Goal: Transaction & Acquisition: Subscribe to service/newsletter

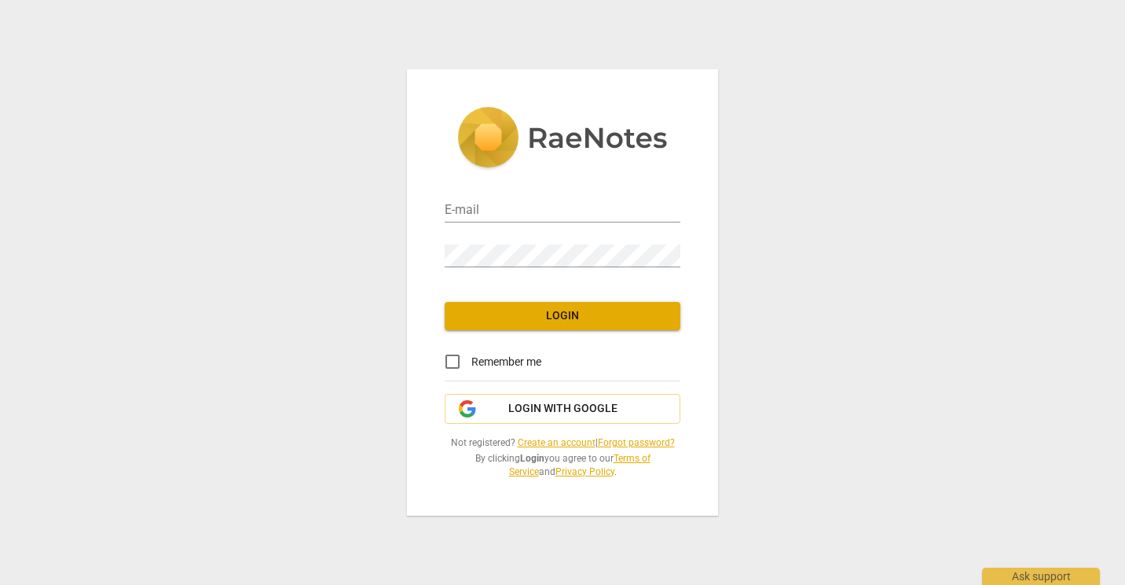
type input "[EMAIL_ADDRESS][DOMAIN_NAME]"
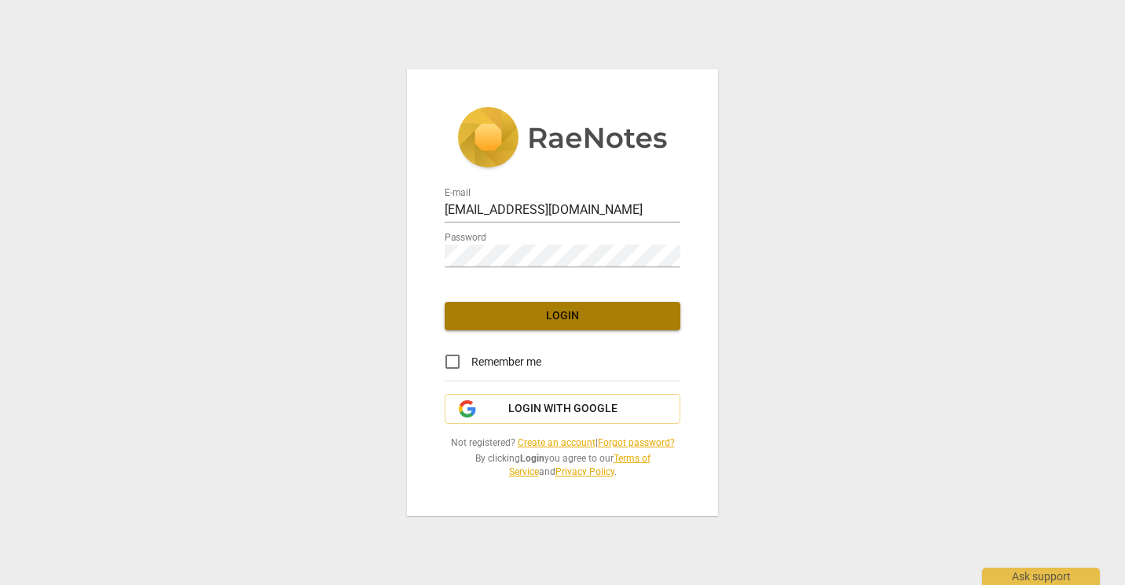
click at [545, 316] on span "Login" at bounding box center [562, 316] width 211 height 16
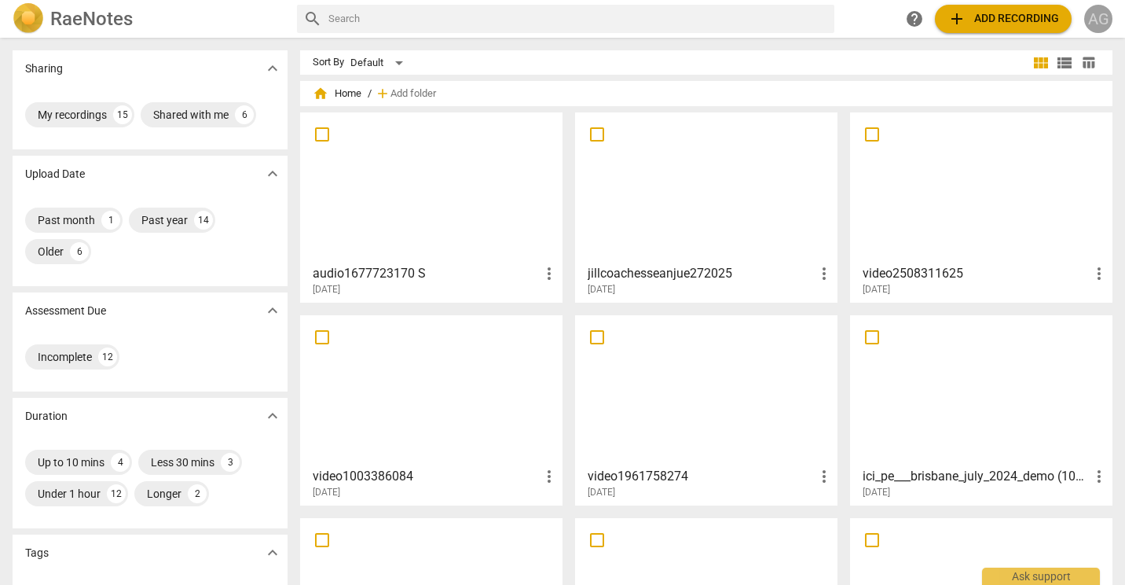
click at [1102, 11] on div "AG" at bounding box center [1098, 19] width 28 height 28
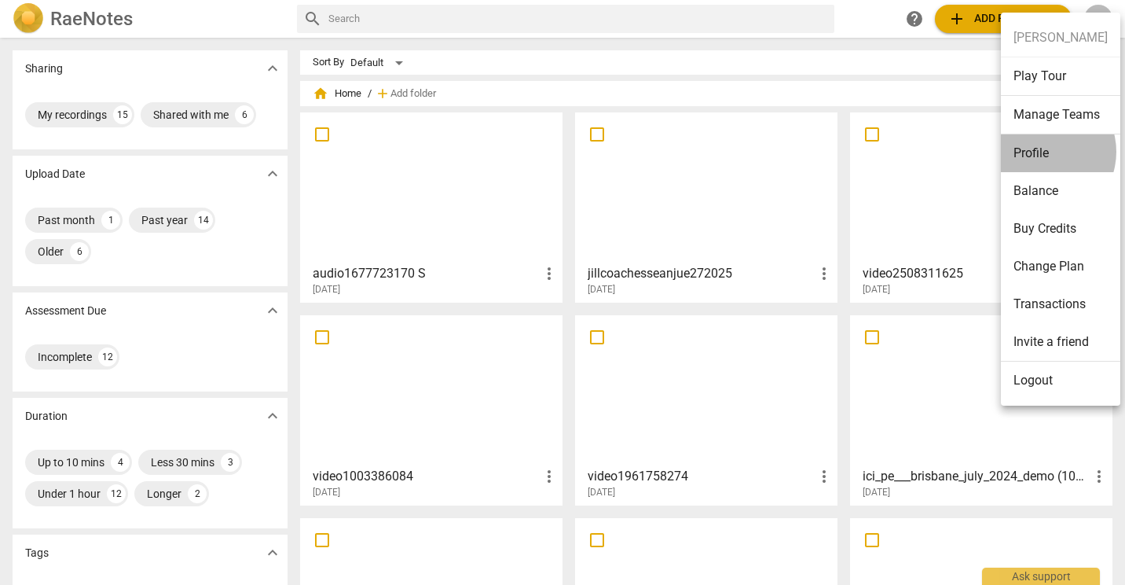
click at [1042, 152] on li "Profile" at bounding box center [1060, 153] width 119 height 38
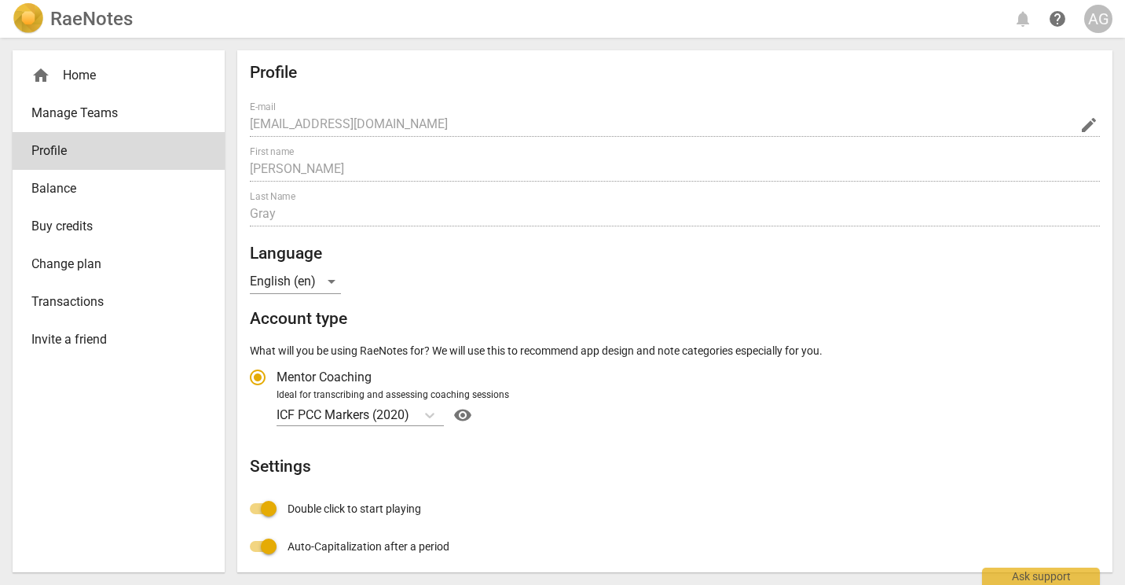
radio input "false"
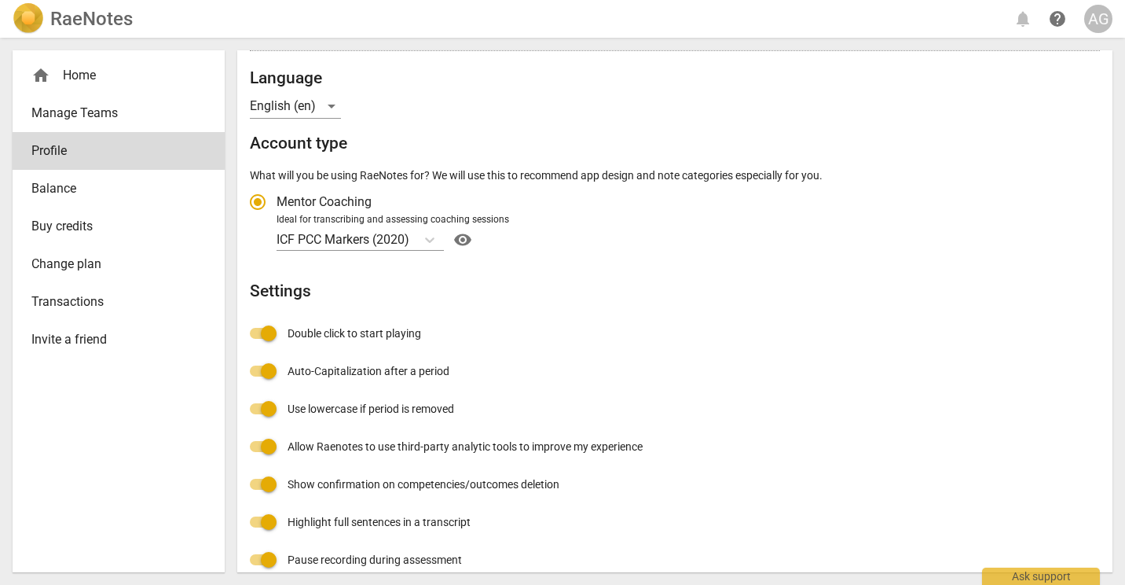
scroll to position [194, 0]
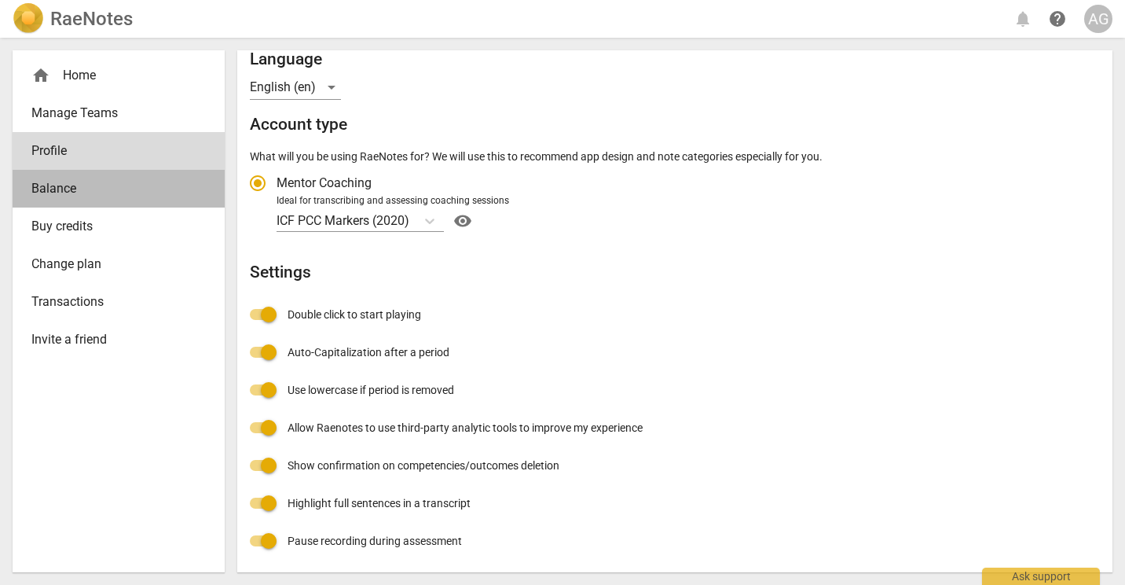
click at [76, 192] on span "Balance" at bounding box center [112, 188] width 162 height 19
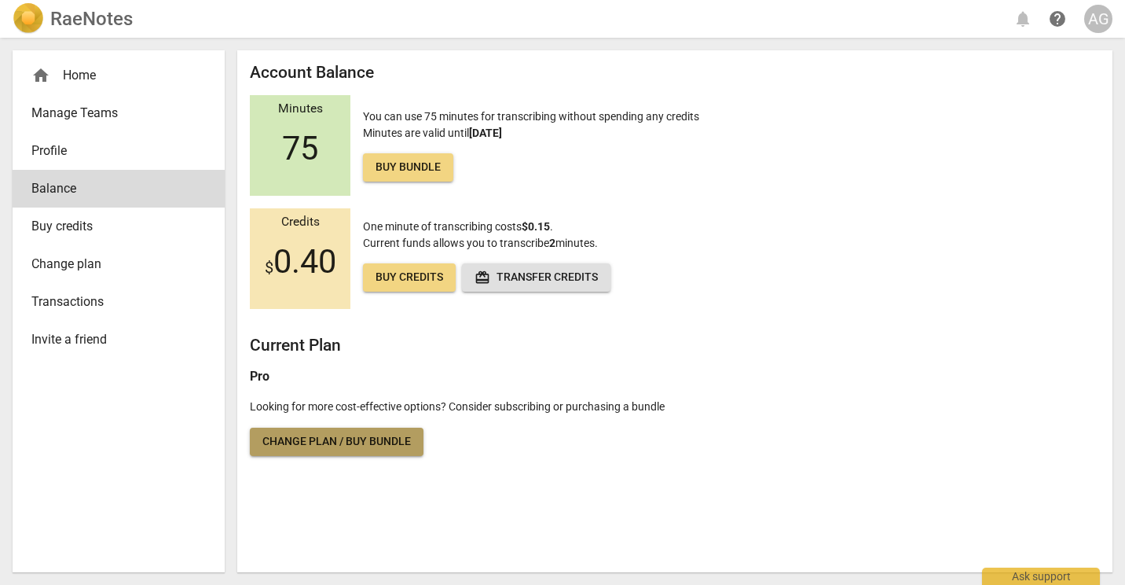
click at [297, 436] on span "Change plan / Buy bundle" at bounding box center [336, 442] width 148 height 16
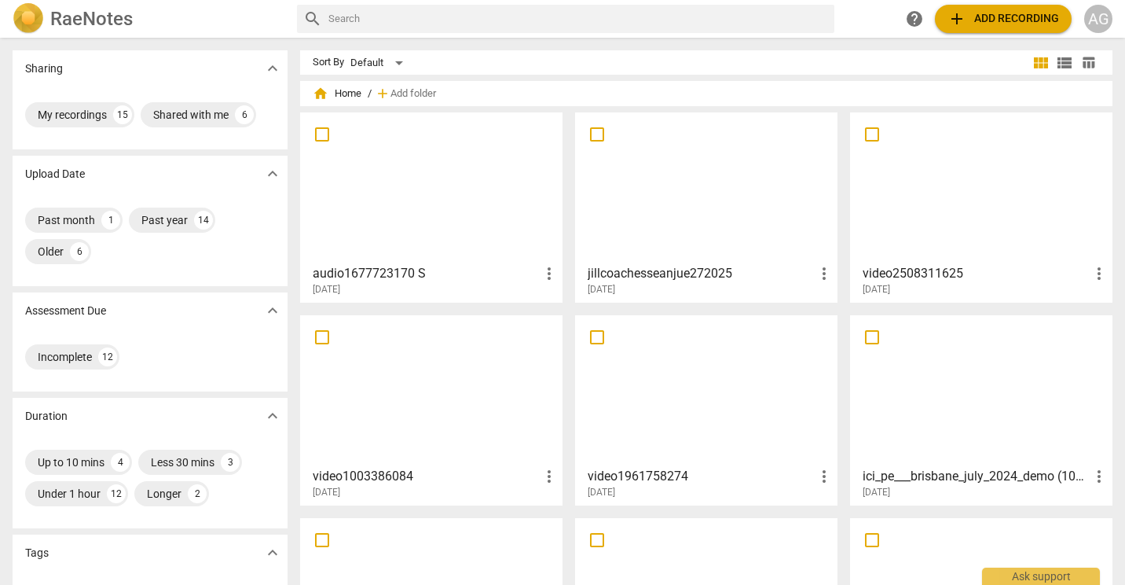
click at [1102, 22] on div "AG" at bounding box center [1098, 19] width 28 height 28
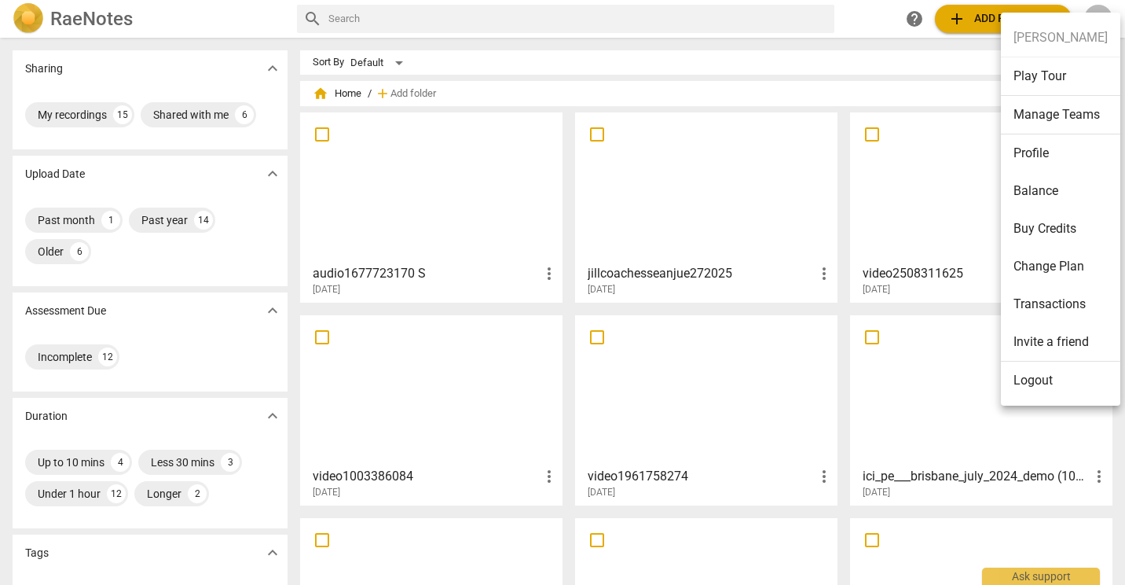
click at [1036, 300] on li "Transactions" at bounding box center [1060, 304] width 119 height 38
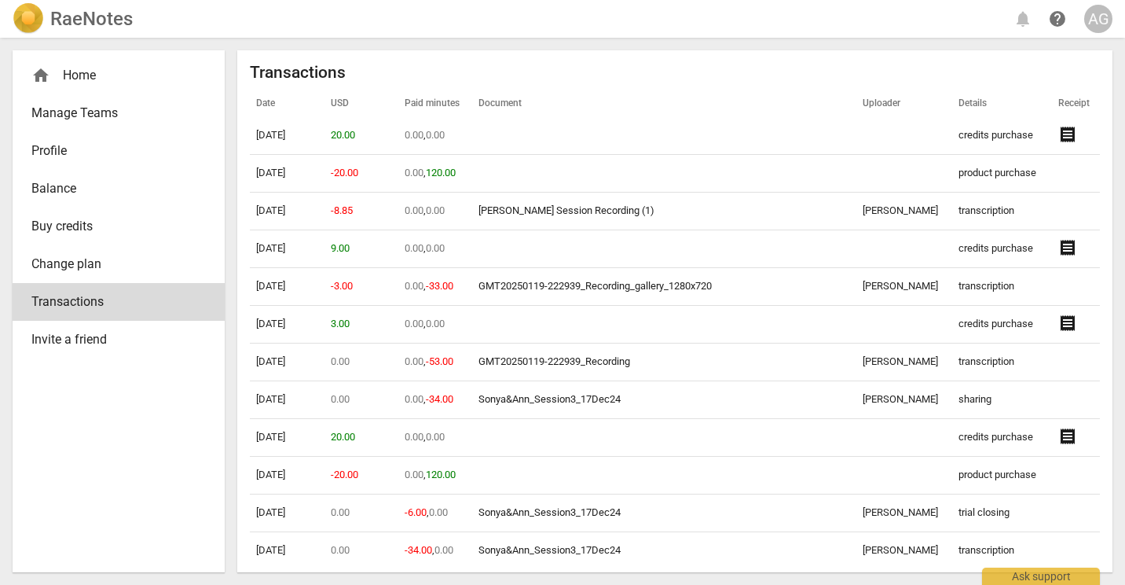
scroll to position [1038, 0]
